Goal: Task Accomplishment & Management: Manage account settings

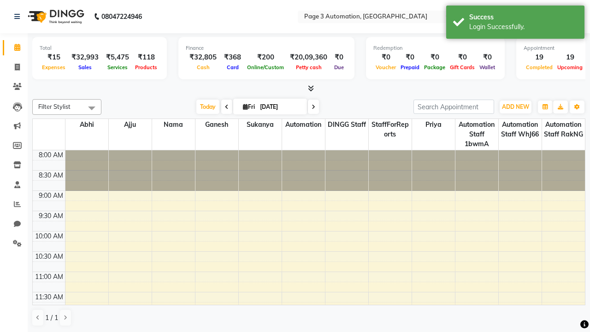
select select "en"
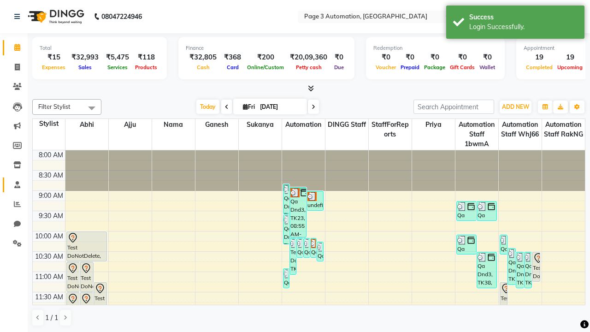
click at [14, 184] on span at bounding box center [17, 185] width 16 height 11
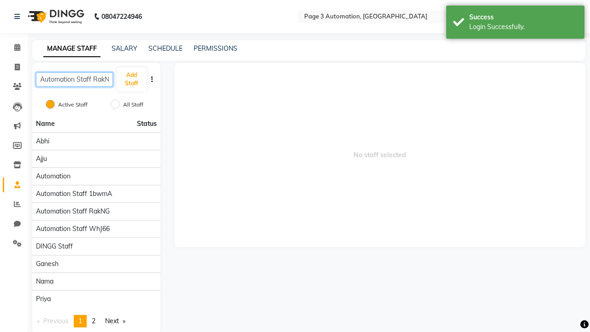
scroll to position [0, 5]
type input "Automation Staff RakNG"
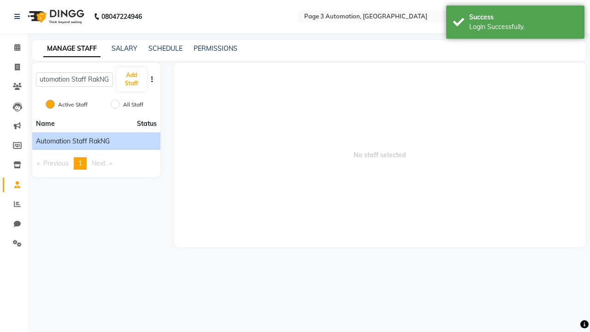
click at [96, 141] on span "Automation Staff RakNG" at bounding box center [73, 141] width 74 height 10
